Goal: Information Seeking & Learning: Find contact information

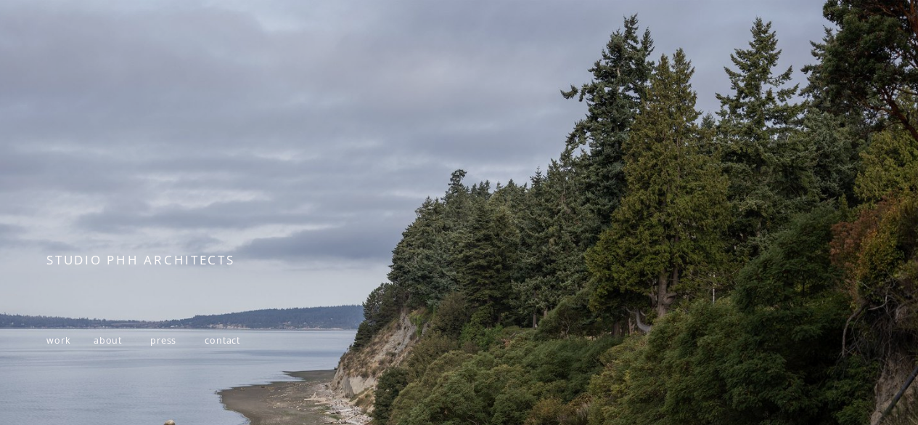
click at [219, 341] on span "contact" at bounding box center [223, 340] width 36 height 12
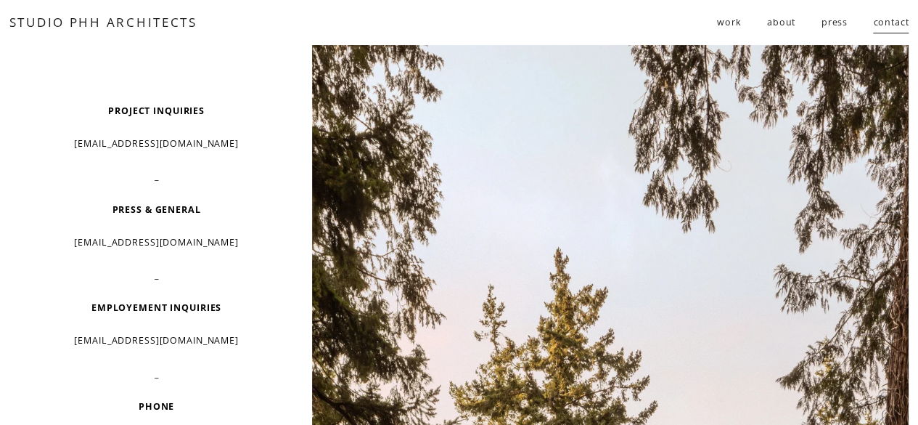
click at [155, 242] on p "info@studiophh.com" at bounding box center [156, 242] width 219 height 23
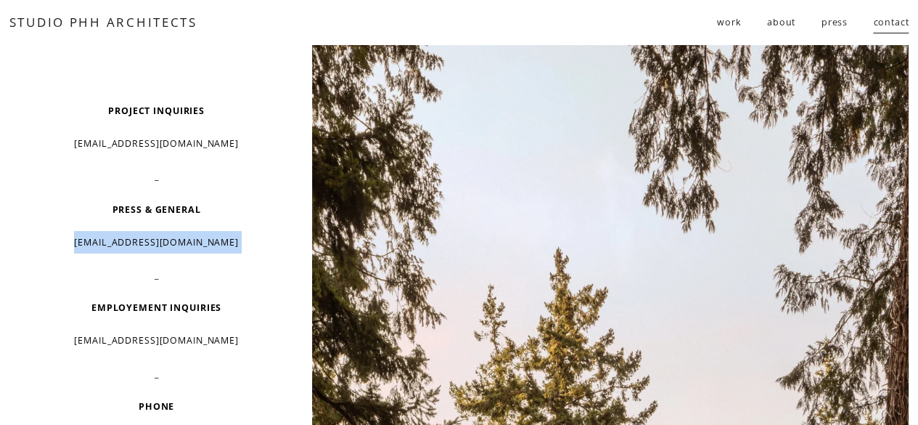
click at [155, 242] on p "info@studiophh.com" at bounding box center [156, 242] width 219 height 23
copy p "info@studiophh.com"
